Goal: Task Accomplishment & Management: Complete application form

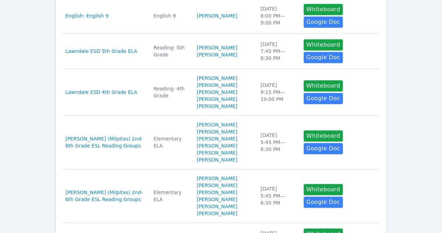
scroll to position [260, 0]
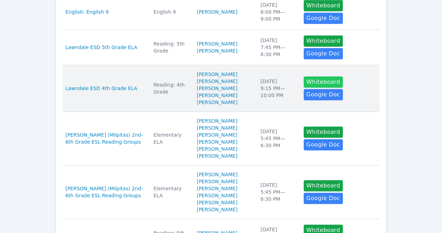
click at [304, 84] on button "Whiteboard" at bounding box center [324, 81] width 40 height 11
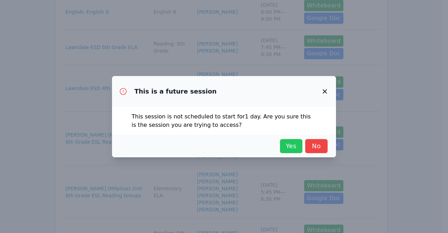
click at [286, 145] on span "Yes" at bounding box center [290, 146] width 15 height 10
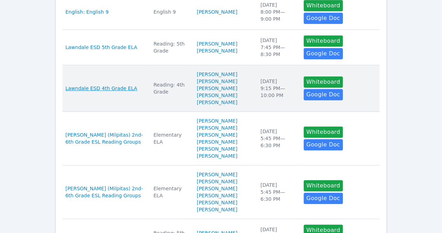
click at [106, 88] on span "Lawndale ESD 4th Grade ELA" at bounding box center [101, 88] width 72 height 7
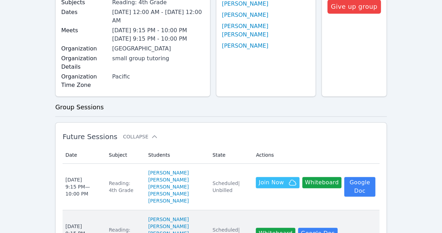
scroll to position [102, 0]
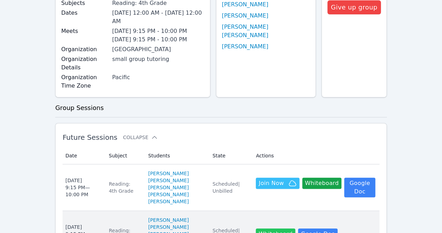
click at [271, 228] on button "Whiteboard" at bounding box center [276, 233] width 40 height 11
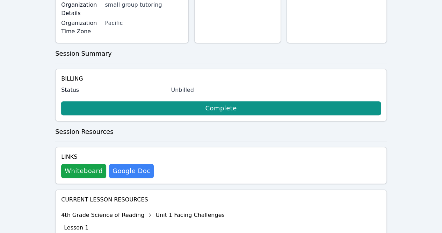
scroll to position [215, 0]
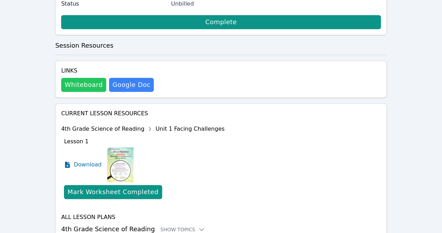
click at [75, 78] on button "Whiteboard" at bounding box center [83, 85] width 45 height 14
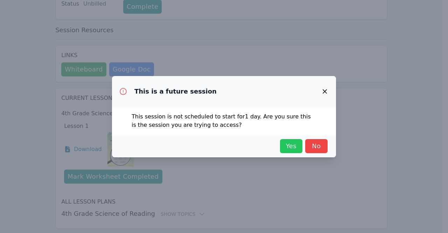
click at [286, 144] on span "Yes" at bounding box center [290, 146] width 15 height 10
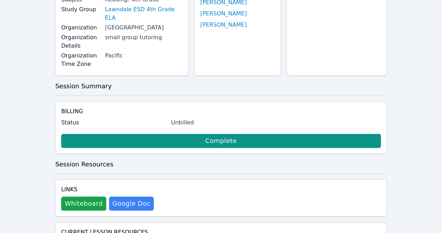
scroll to position [0, 0]
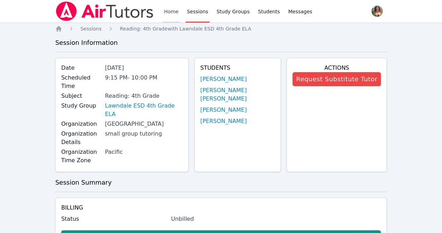
click at [167, 11] on link "Home" at bounding box center [171, 11] width 17 height 22
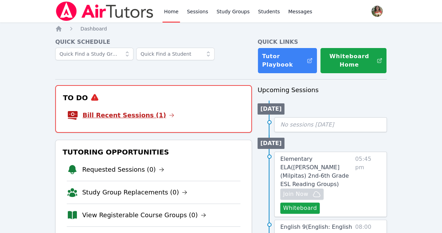
click at [136, 119] on link "Bill Recent Sessions (1)" at bounding box center [129, 115] width 92 height 10
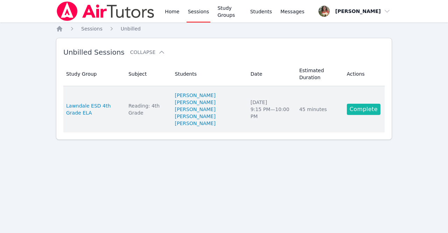
click at [359, 108] on link "Complete" at bounding box center [364, 109] width 34 height 11
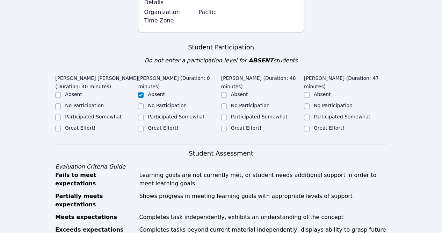
scroll to position [138, 0]
drag, startPoint x: 225, startPoint y: 119, endPoint x: 356, endPoint y: 132, distance: 132.5
click at [356, 132] on div "Mina Su'a (Duration: 47 minutes) Absent No Participation Participated Somewhat …" at bounding box center [345, 105] width 83 height 68
click at [306, 125] on input "Great Effort!" at bounding box center [307, 128] width 6 height 6
checkbox input "true"
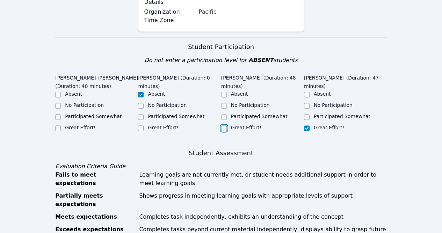
click at [223, 125] on input "Great Effort!" at bounding box center [224, 128] width 6 height 6
checkbox input "true"
click at [57, 127] on input "Great Effort!" at bounding box center [58, 128] width 6 height 6
checkbox input "true"
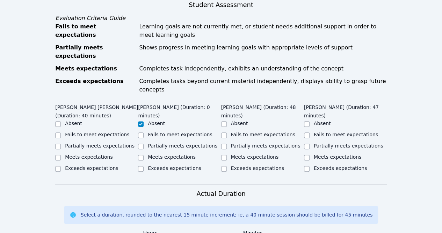
scroll to position [287, 0]
drag, startPoint x: 57, startPoint y: 151, endPoint x: 55, endPoint y: 142, distance: 8.7
click at [55, 153] on div at bounding box center [58, 157] width 6 height 8
click at [58, 154] on input "Meets expectations" at bounding box center [58, 157] width 6 height 6
checkbox input "true"
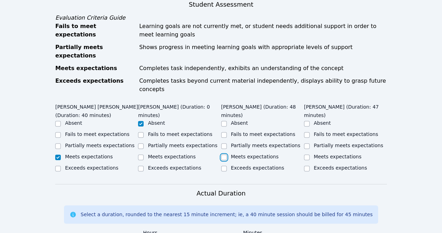
click at [225, 154] on input "Meets expectations" at bounding box center [224, 157] width 6 height 6
checkbox input "true"
click at [307, 154] on input "Meets expectations" at bounding box center [307, 157] width 6 height 6
checkbox input "true"
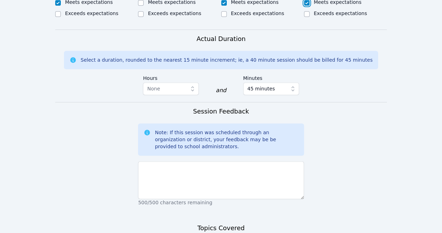
scroll to position [446, 0]
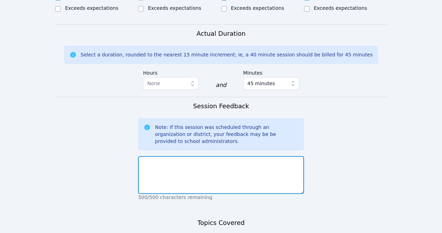
click at [277, 156] on textarea at bounding box center [221, 175] width 166 height 38
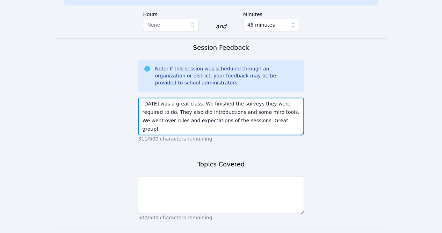
scroll to position [513, 0]
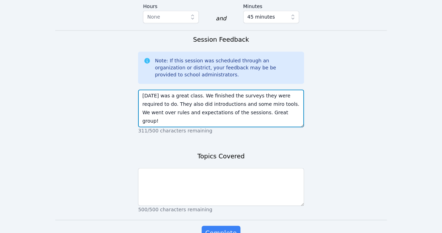
type textarea "Today was a great class. We finished the surveys they were required to do. They…"
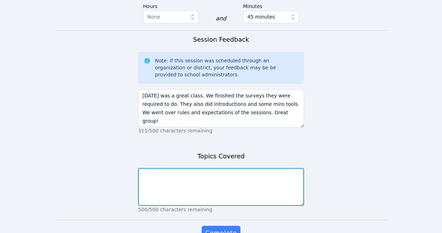
click at [268, 168] on textarea at bounding box center [221, 187] width 166 height 38
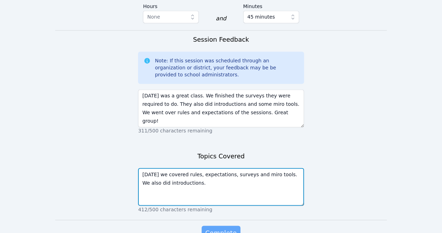
type textarea "Today we covered rules, expectations, surveys and miro tools. We also did intro…"
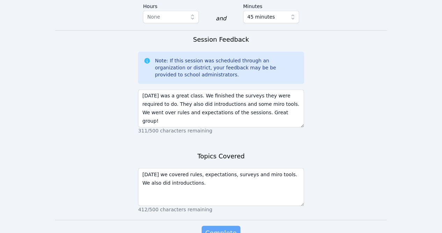
click at [230, 227] on span "Complete" at bounding box center [220, 232] width 31 height 10
